Goal: Task Accomplishment & Management: Complete application form

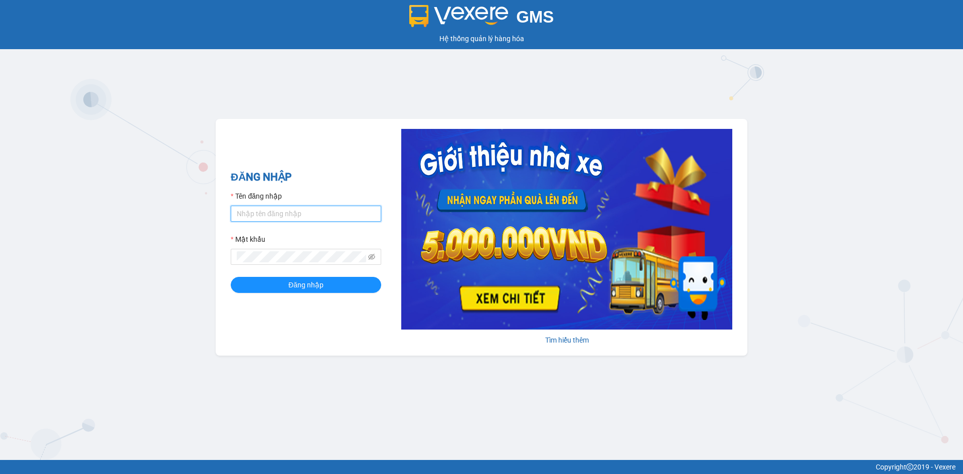
click at [286, 216] on input "Tên đăng nhập" at bounding box center [306, 214] width 150 height 16
type input "khanhvy.khanhphong"
click at [231, 277] on button "Đăng nhập" at bounding box center [306, 285] width 150 height 16
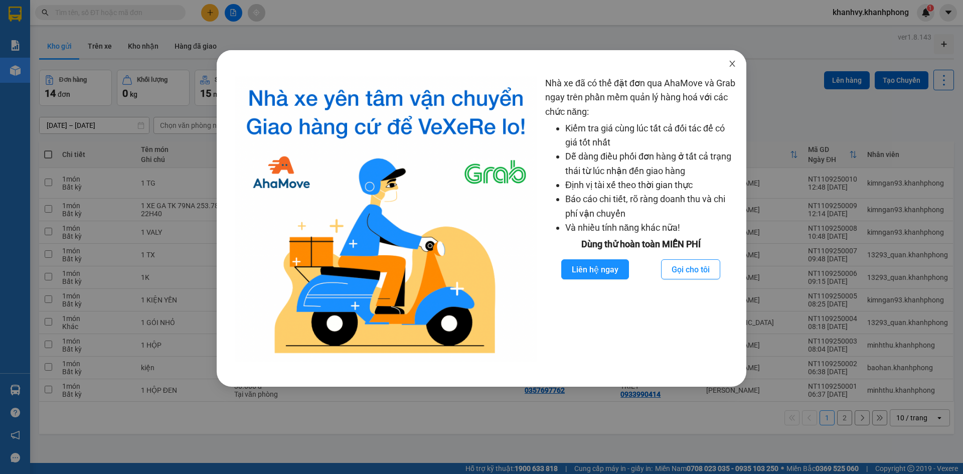
click at [733, 63] on icon "close" at bounding box center [732, 64] width 6 height 6
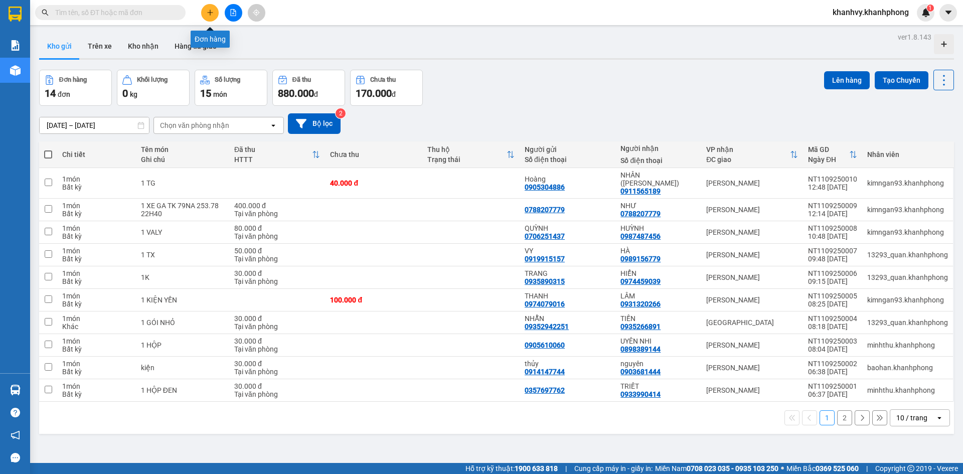
click at [216, 8] on button at bounding box center [210, 13] width 18 height 18
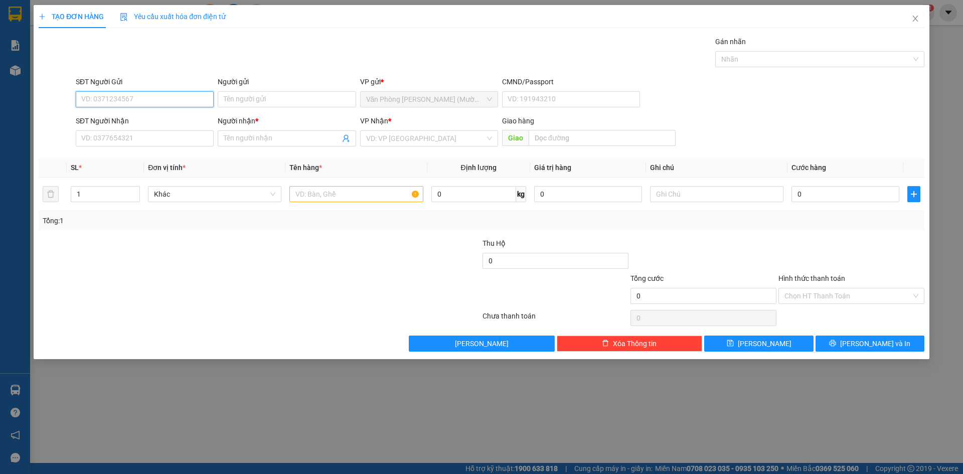
click at [144, 93] on input "SĐT Người Gửi" at bounding box center [145, 99] width 138 height 16
type input "0797890441"
click at [159, 121] on div "0797890441 - QUANG" at bounding box center [145, 119] width 126 height 11
type input "QUANG"
type input "0797890441"
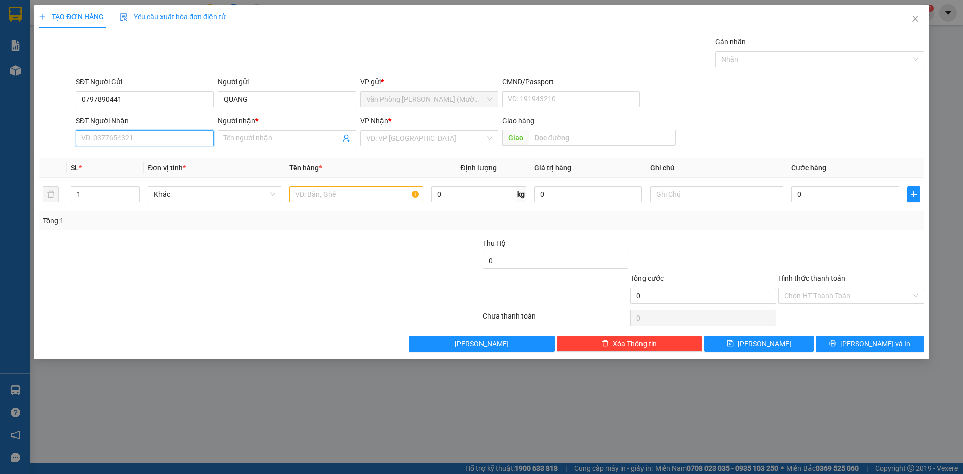
click at [150, 141] on input "SĐT Người Nhận" at bounding box center [145, 138] width 138 height 16
type input "0903788365"
click at [141, 159] on div "0903788365 - NAM" at bounding box center [145, 158] width 126 height 11
type input "NAM"
click at [436, 134] on span "Văn Phòng [PERSON_NAME] (Mường Thanh)" at bounding box center [429, 138] width 126 height 15
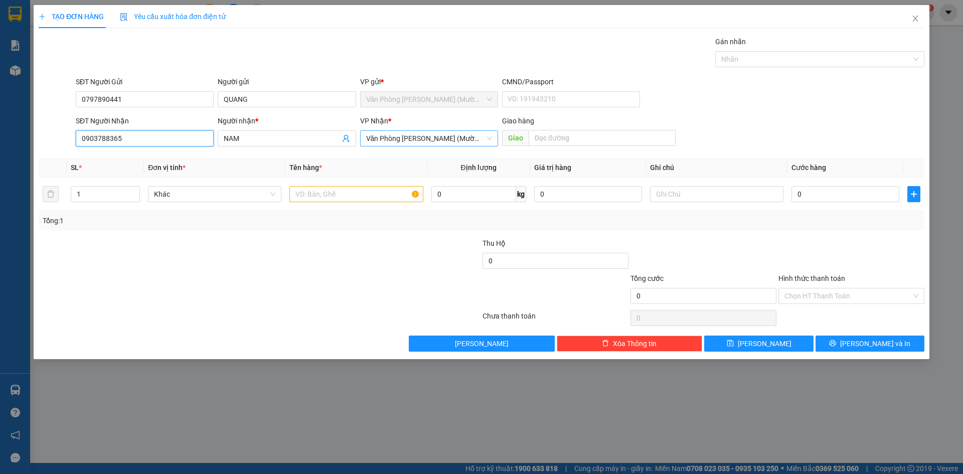
type input "0903788365"
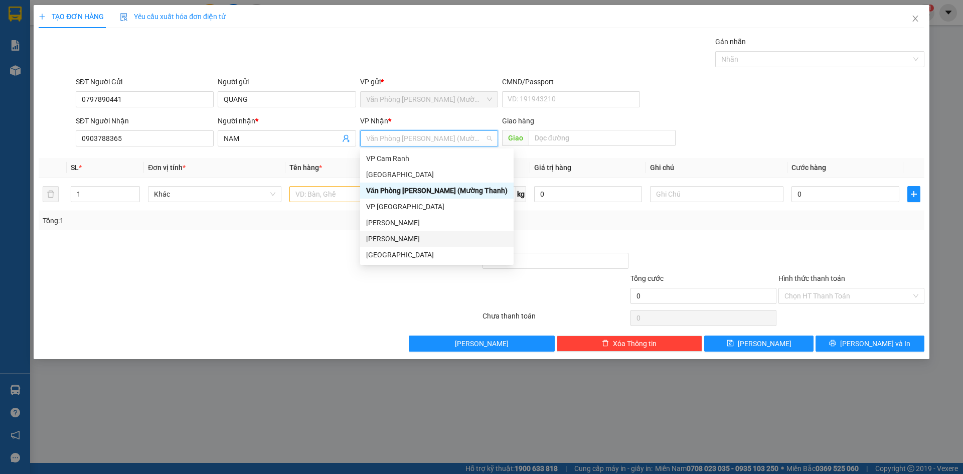
click at [390, 244] on div "[PERSON_NAME]" at bounding box center [436, 238] width 141 height 11
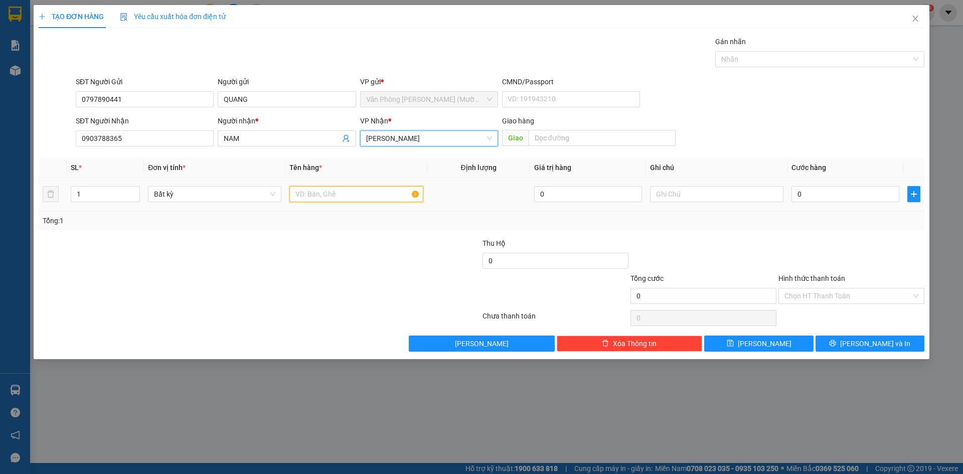
click at [312, 198] on input "text" at bounding box center [355, 194] width 133 height 16
type input "j"
type input "hs"
click at [262, 273] on div at bounding box center [186, 290] width 296 height 35
click at [876, 193] on input "0" at bounding box center [846, 194] width 108 height 16
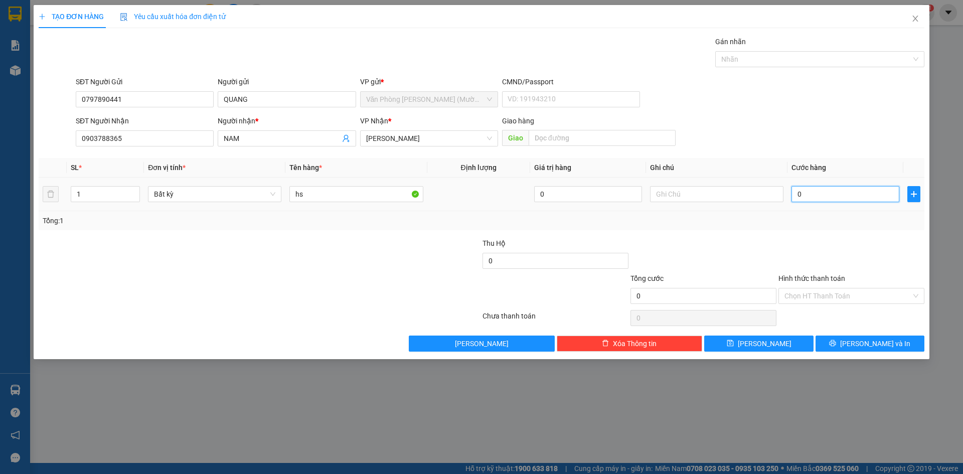
type input "2"
type input "20"
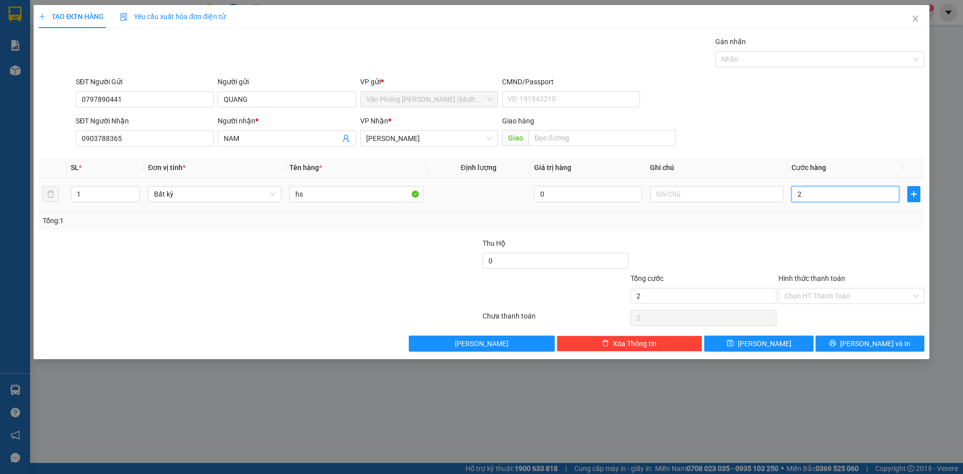
type input "20"
type input "20.000"
click at [837, 246] on div at bounding box center [851, 255] width 148 height 35
click at [842, 290] on input "Hình thức thanh toán" at bounding box center [848, 295] width 127 height 15
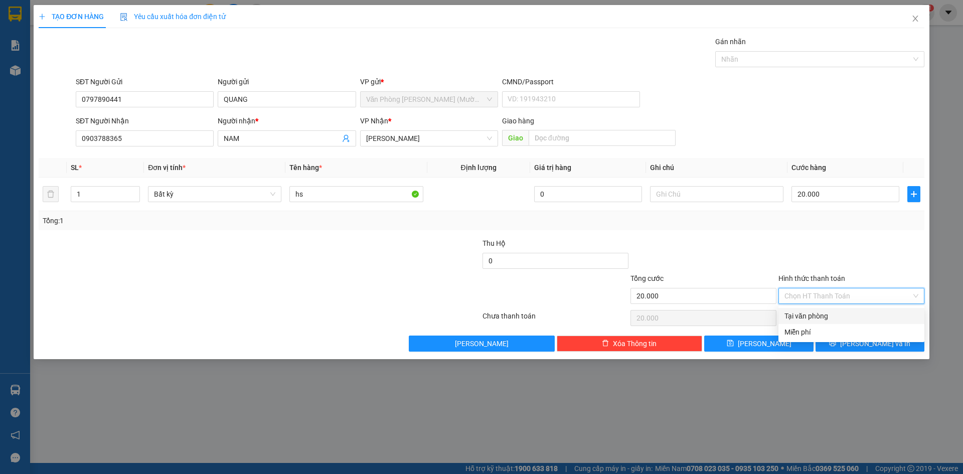
click at [827, 320] on div "Tại văn phòng" at bounding box center [852, 315] width 134 height 11
type input "0"
click at [849, 352] on div "TẠO ĐƠN HÀNG Yêu cầu xuất hóa đơn điện tử Transit Pickup Surcharge Ids Transit …" at bounding box center [482, 182] width 896 height 354
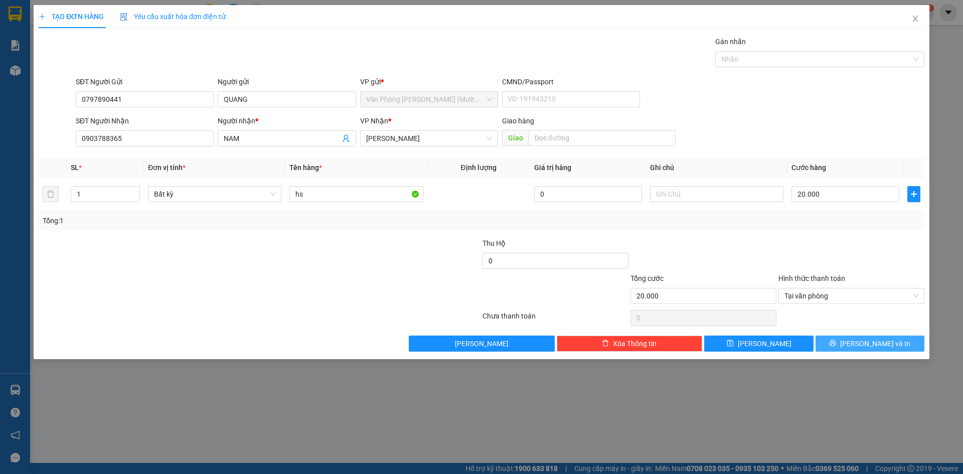
click at [836, 348] on span "printer" at bounding box center [832, 344] width 7 height 8
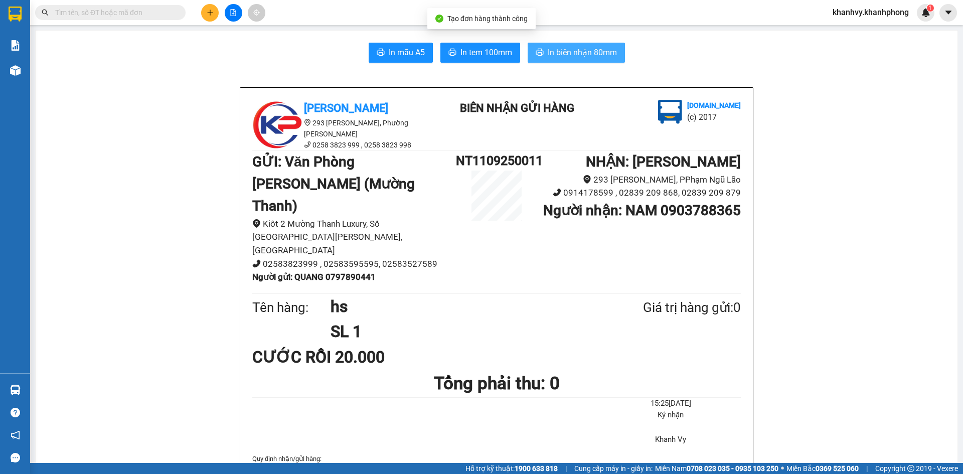
click at [556, 48] on span "In biên nhận 80mm" at bounding box center [582, 52] width 69 height 13
click at [405, 52] on span "In mẫu A5" at bounding box center [407, 52] width 36 height 13
